Goal: Find contact information: Find contact information

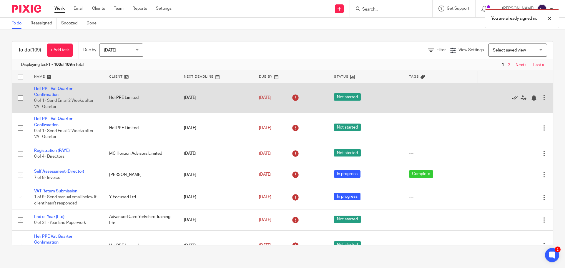
click at [512, 96] on icon at bounding box center [515, 98] width 6 height 6
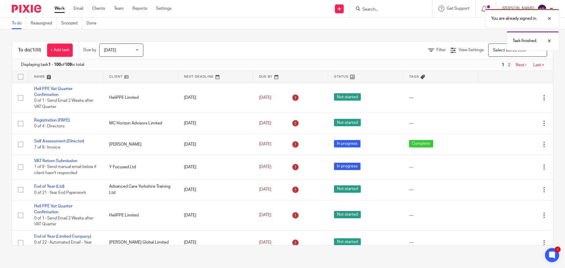
click at [512, 96] on icon at bounding box center [515, 98] width 6 height 6
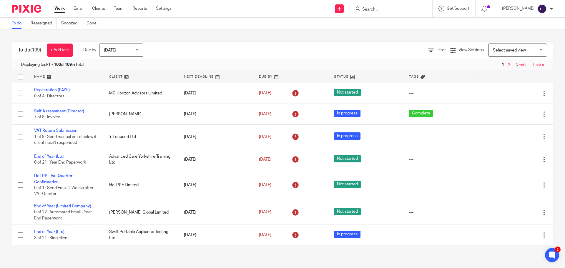
click at [398, 12] on form at bounding box center [393, 8] width 63 height 7
click at [398, 10] on input "Search" at bounding box center [388, 9] width 53 height 5
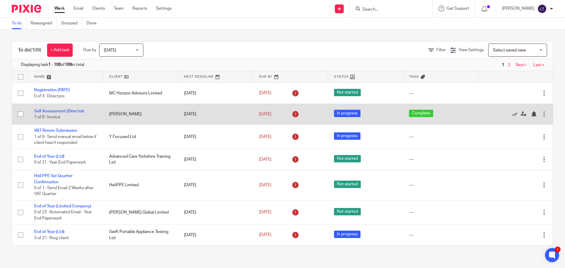
click at [134, 117] on td "[PERSON_NAME]" at bounding box center [140, 114] width 75 height 21
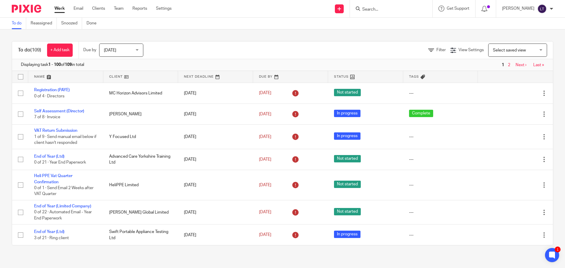
click at [396, 15] on div at bounding box center [391, 8] width 82 height 17
click at [395, 10] on input "Search" at bounding box center [388, 9] width 53 height 5
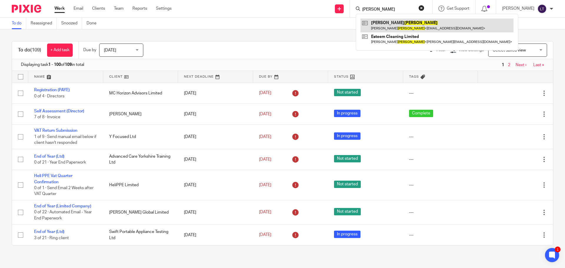
type input "jones"
click at [395, 22] on link at bounding box center [436, 26] width 153 height 14
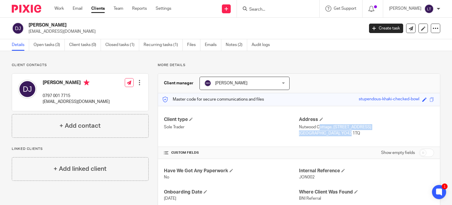
drag, startPoint x: 328, startPoint y: 133, endPoint x: 298, endPoint y: 126, distance: 31.4
click at [223, 85] on div "Address [GEOGRAPHIC_DATA], [STREET_ADDRESS] [STREET_ADDRESS]" at bounding box center [366, 126] width 135 height 20
copy div "utwood Cottage, [STREET_ADDRESS]"
drag, startPoint x: 90, startPoint y: 101, endPoint x: 42, endPoint y: 100, distance: 47.4
click at [42, 85] on div "[PERSON_NAME] 0797 001 7715 [EMAIL_ADDRESS][DOMAIN_NAME] Edit contact Create cl…" at bounding box center [80, 92] width 136 height 37
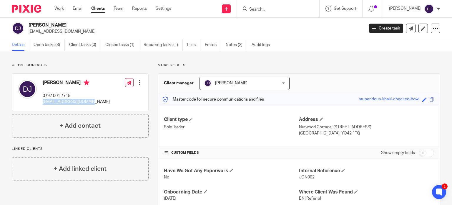
copy p "[EMAIL_ADDRESS][DOMAIN_NAME]"
drag, startPoint x: 77, startPoint y: 95, endPoint x: 43, endPoint y: 95, distance: 33.3
click at [43, 85] on p "0797 001 7715" at bounding box center [76, 96] width 67 height 6
copy p "0797 001 7715"
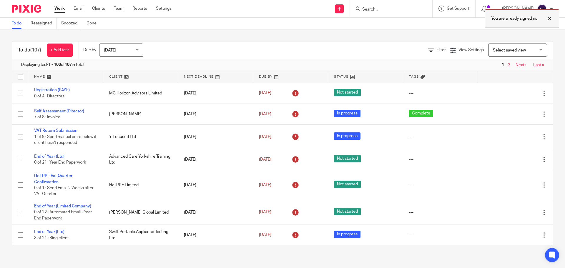
click at [549, 19] on div at bounding box center [545, 18] width 16 height 7
click at [381, 7] on input "Search" at bounding box center [388, 9] width 53 height 5
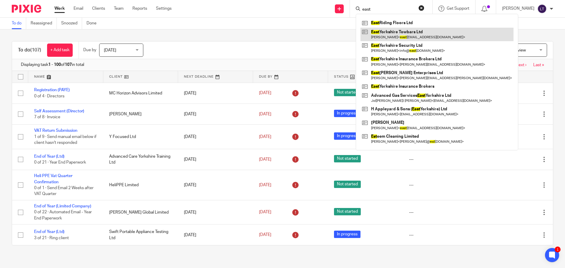
type input "east"
click at [399, 36] on link at bounding box center [436, 35] width 153 height 14
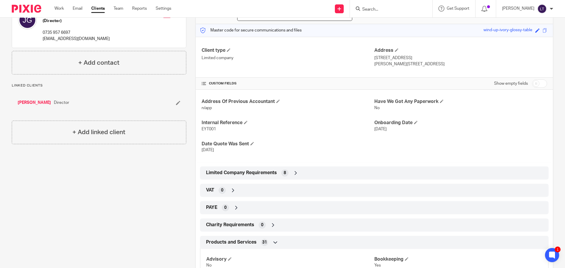
scroll to position [118, 0]
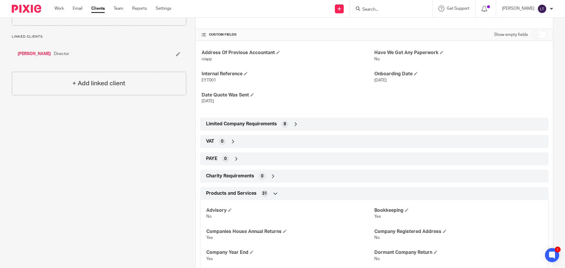
click at [295, 122] on icon at bounding box center [296, 124] width 6 height 6
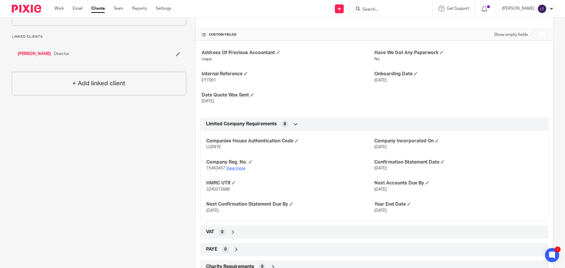
click at [235, 168] on link "View more" at bounding box center [235, 168] width 19 height 4
